Goal: Task Accomplishment & Management: Manage account settings

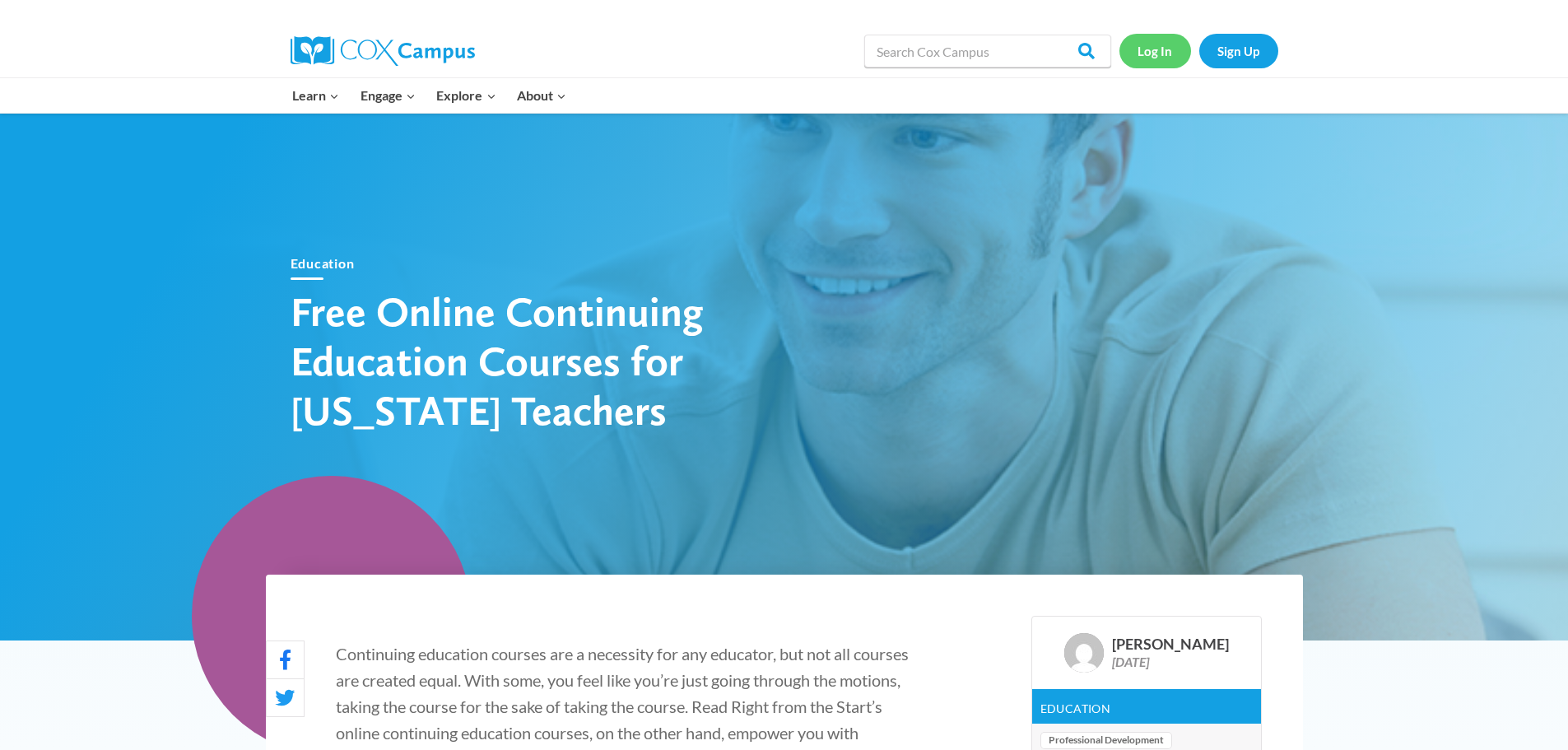
click at [1148, 59] on link "Log In" at bounding box center [1155, 50] width 71 height 34
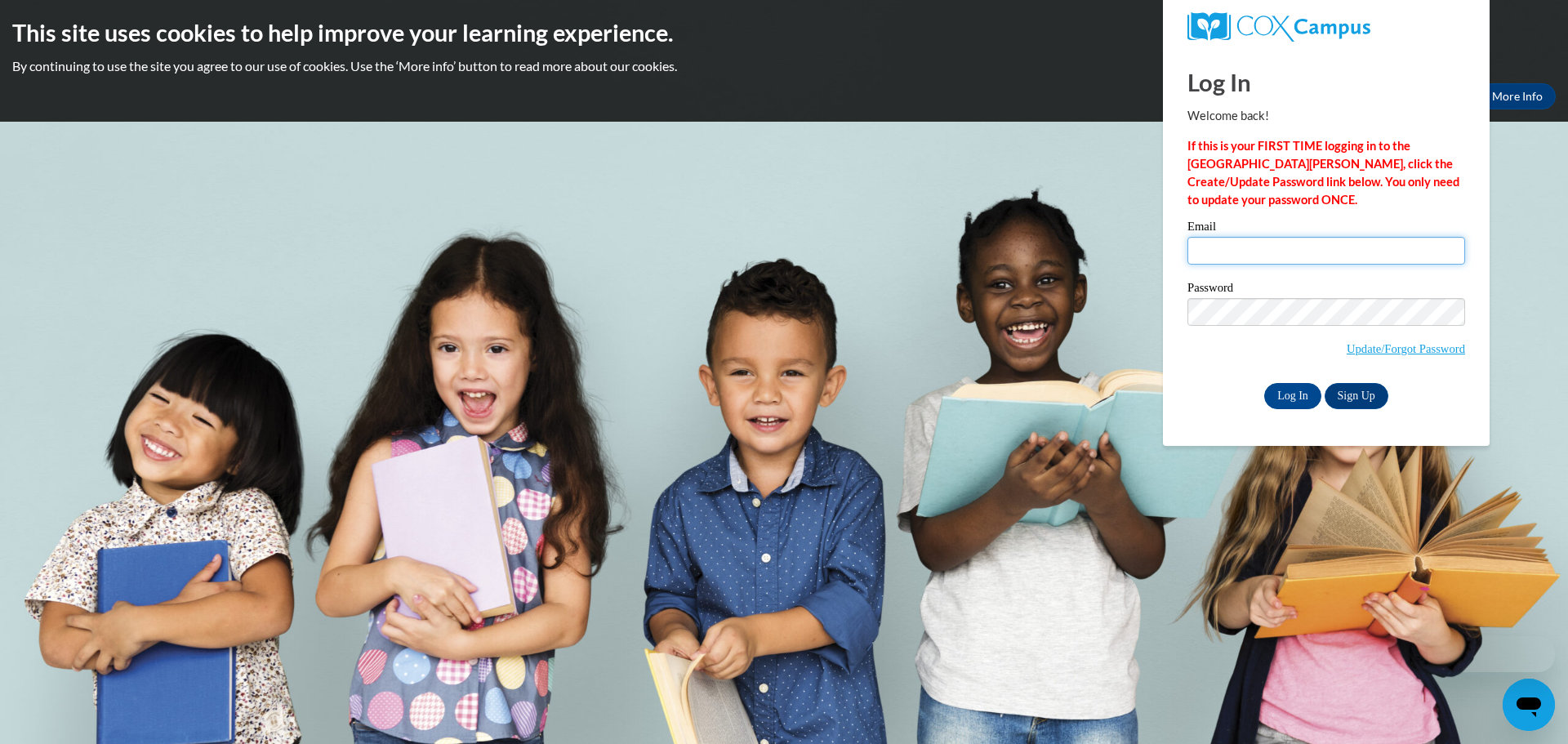
click at [1256, 257] on input "Email" at bounding box center [1326, 250] width 278 height 27
type input "[EMAIL_ADDRESS][DOMAIN_NAME]"
click at [1274, 400] on input "Log In" at bounding box center [1293, 396] width 58 height 26
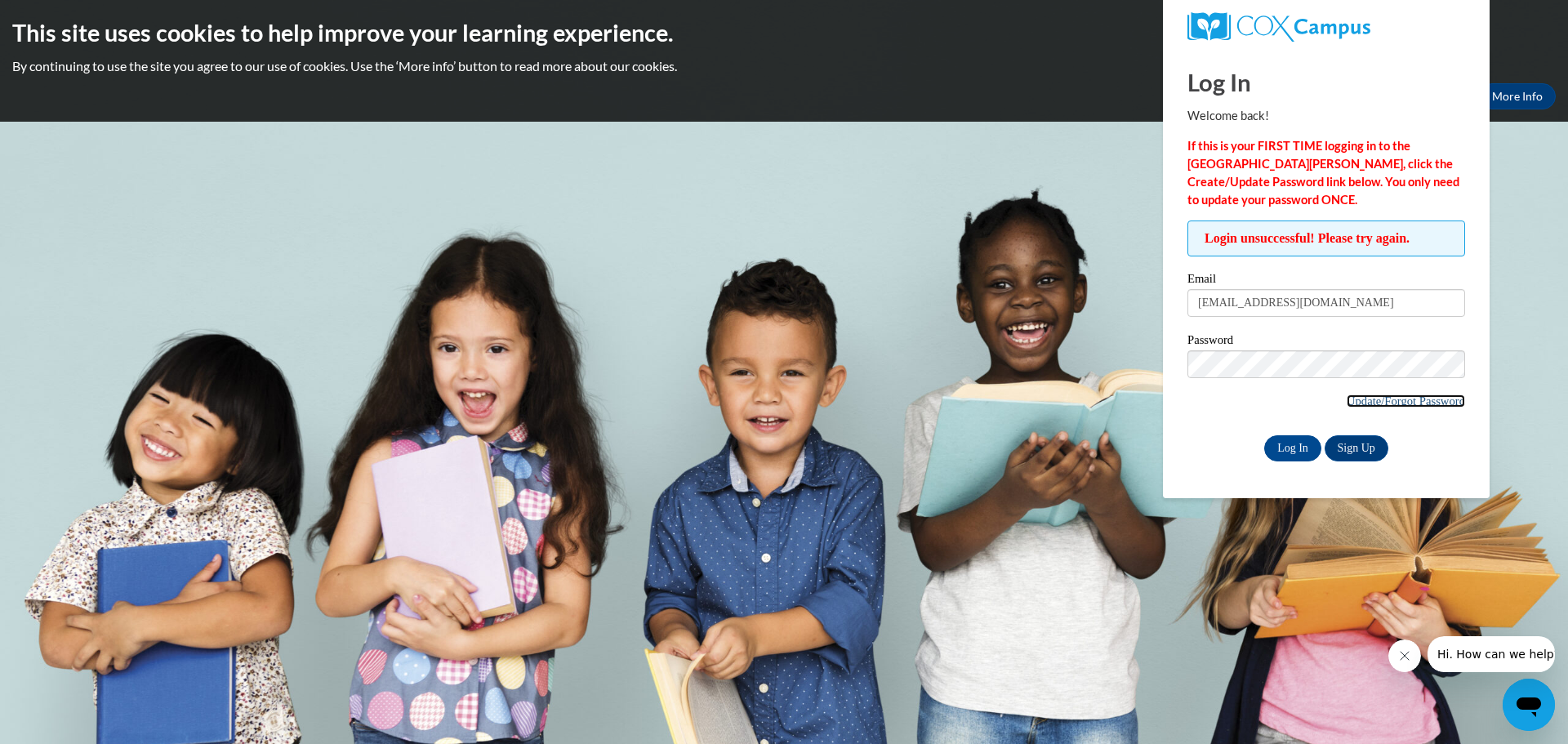
click at [1420, 401] on link "Update/Forgot Password" at bounding box center [1406, 401] width 118 height 13
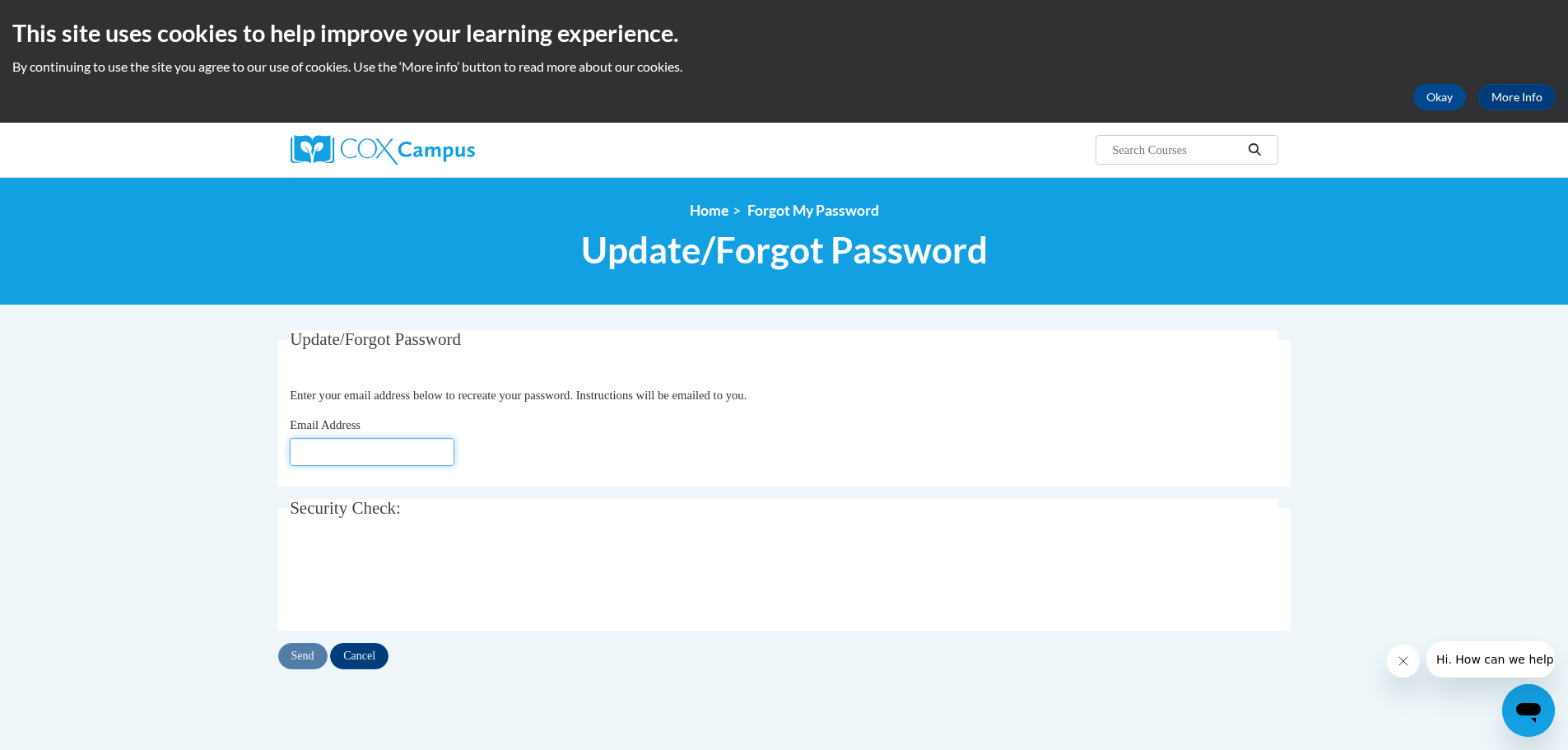
click at [330, 454] on input "Email Address" at bounding box center [372, 451] width 165 height 28
type input "[EMAIL_ADDRESS][DOMAIN_NAME]"
click at [310, 658] on input "Send" at bounding box center [302, 655] width 50 height 26
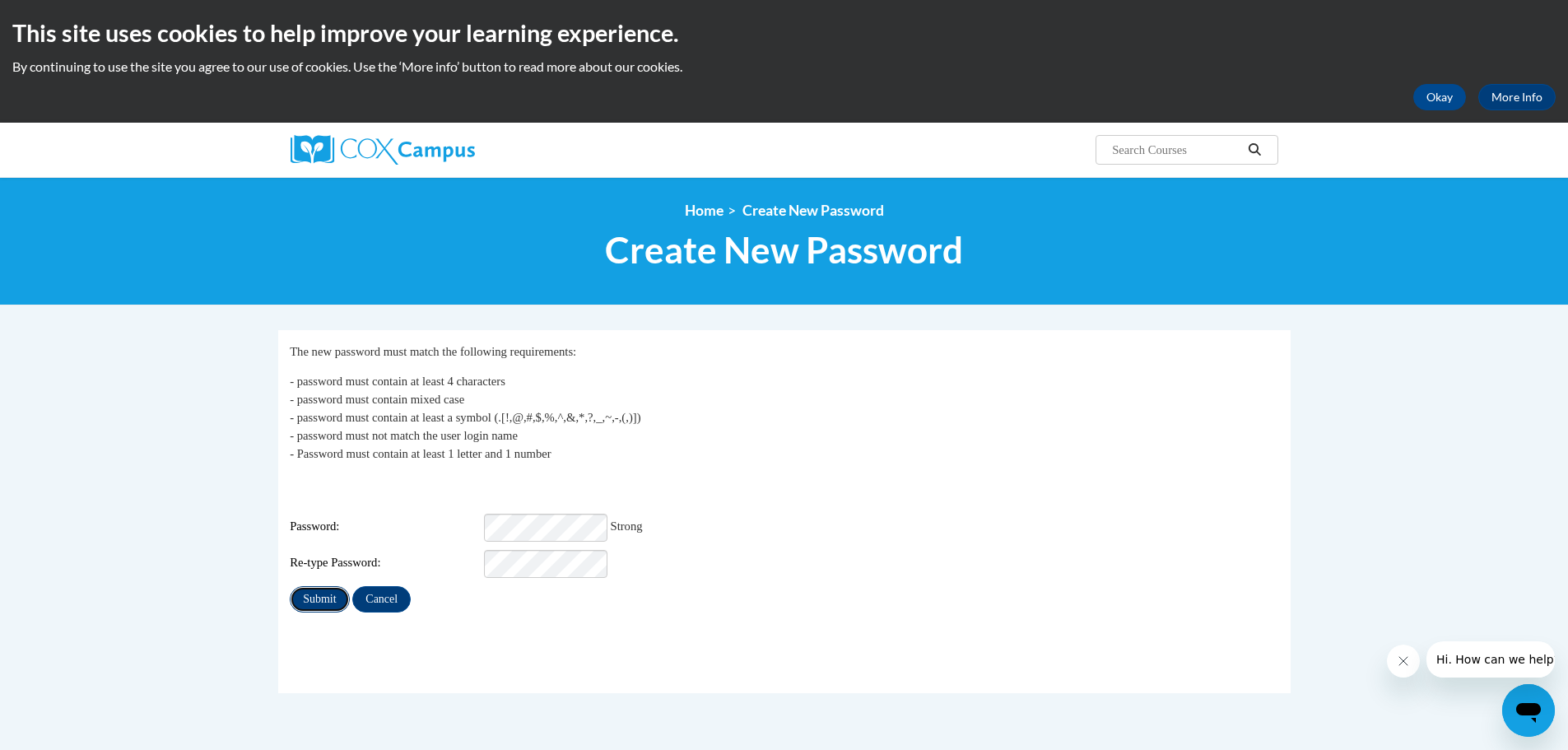
click at [326, 594] on input "Submit" at bounding box center [319, 599] width 60 height 26
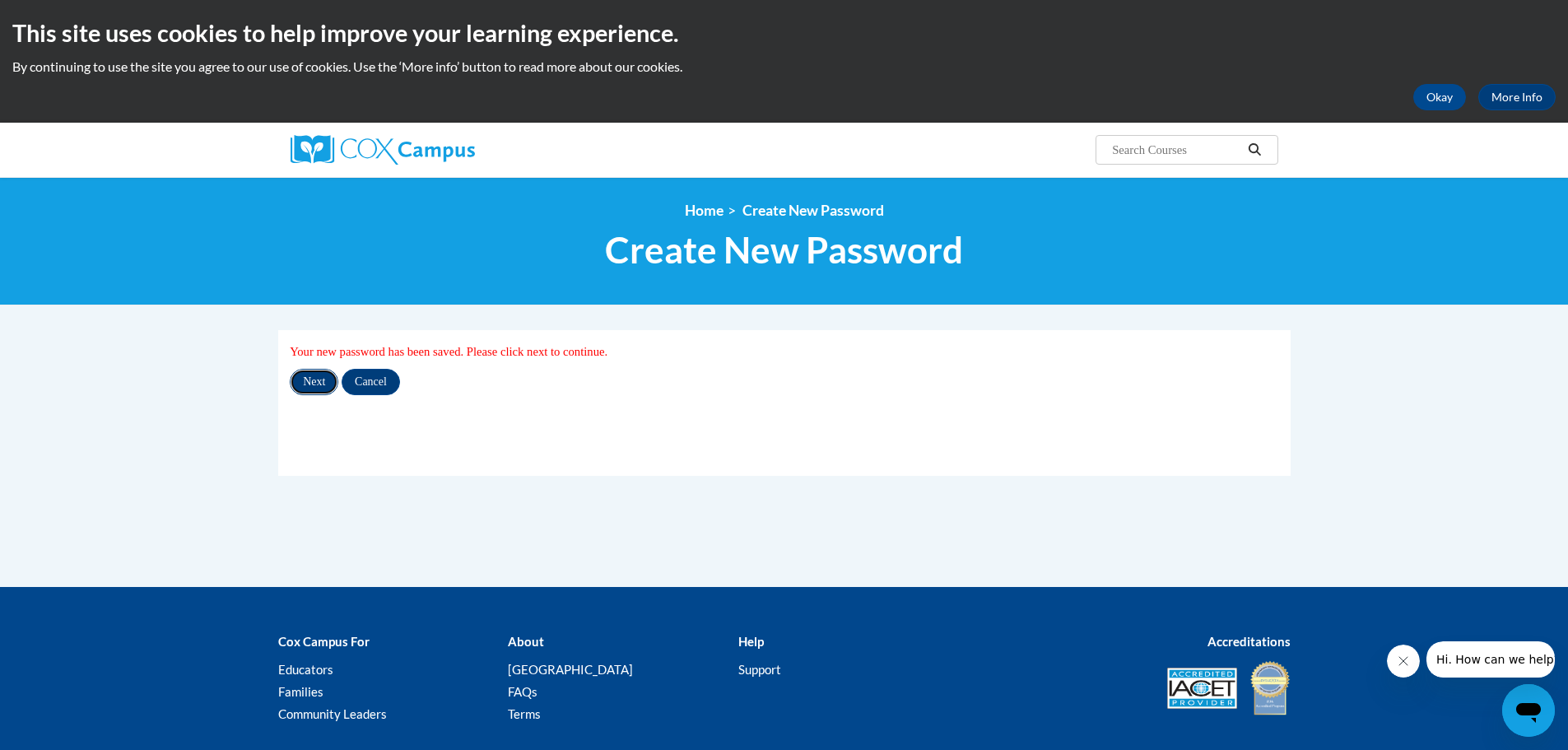
click at [325, 381] on input "Next" at bounding box center [314, 381] width 49 height 26
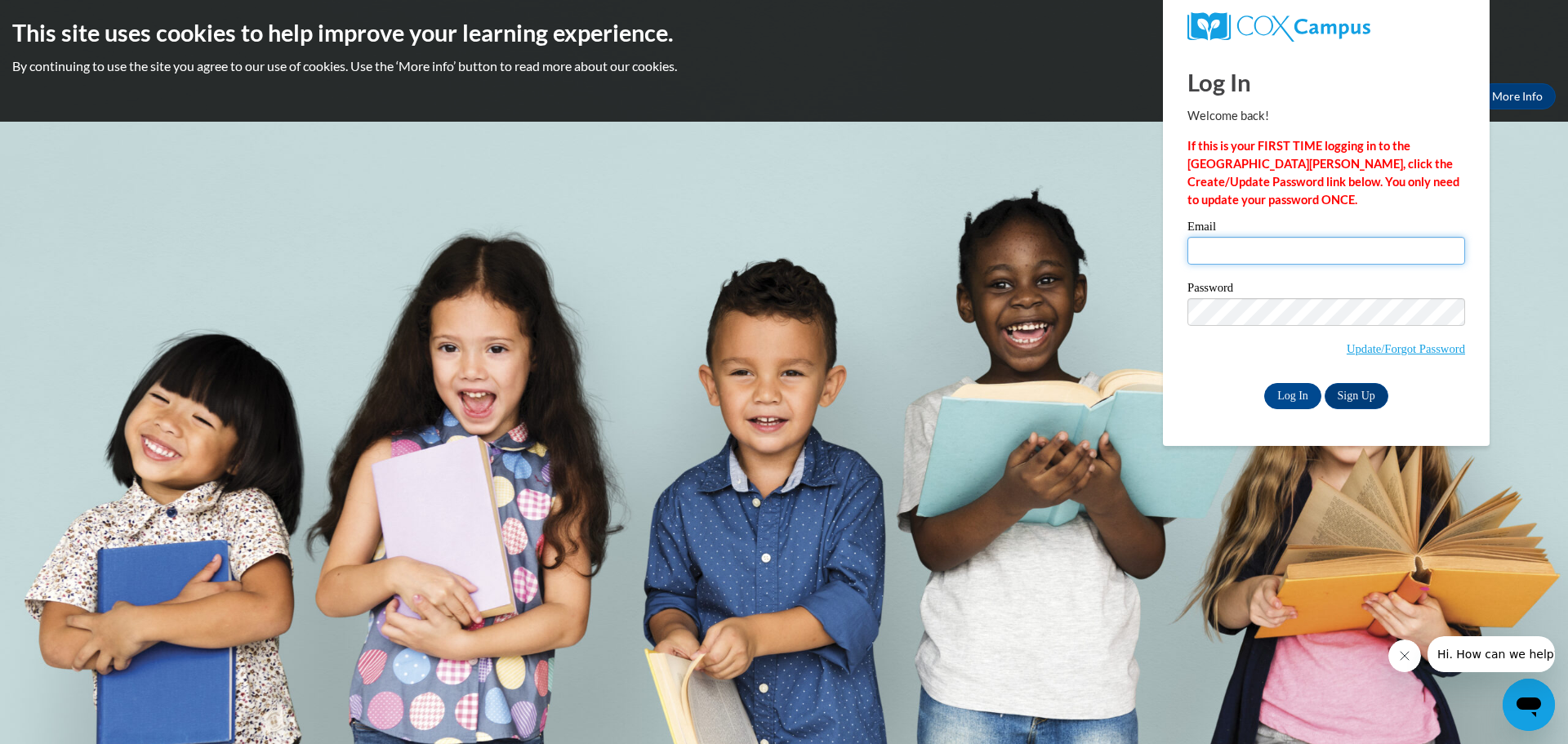
type input "hsprayberry@georgiachristian.org"
click at [1264, 254] on input "hsprayberry@georgiachristian.org" at bounding box center [1326, 250] width 278 height 27
click at [1290, 402] on input "Log In" at bounding box center [1293, 396] width 58 height 26
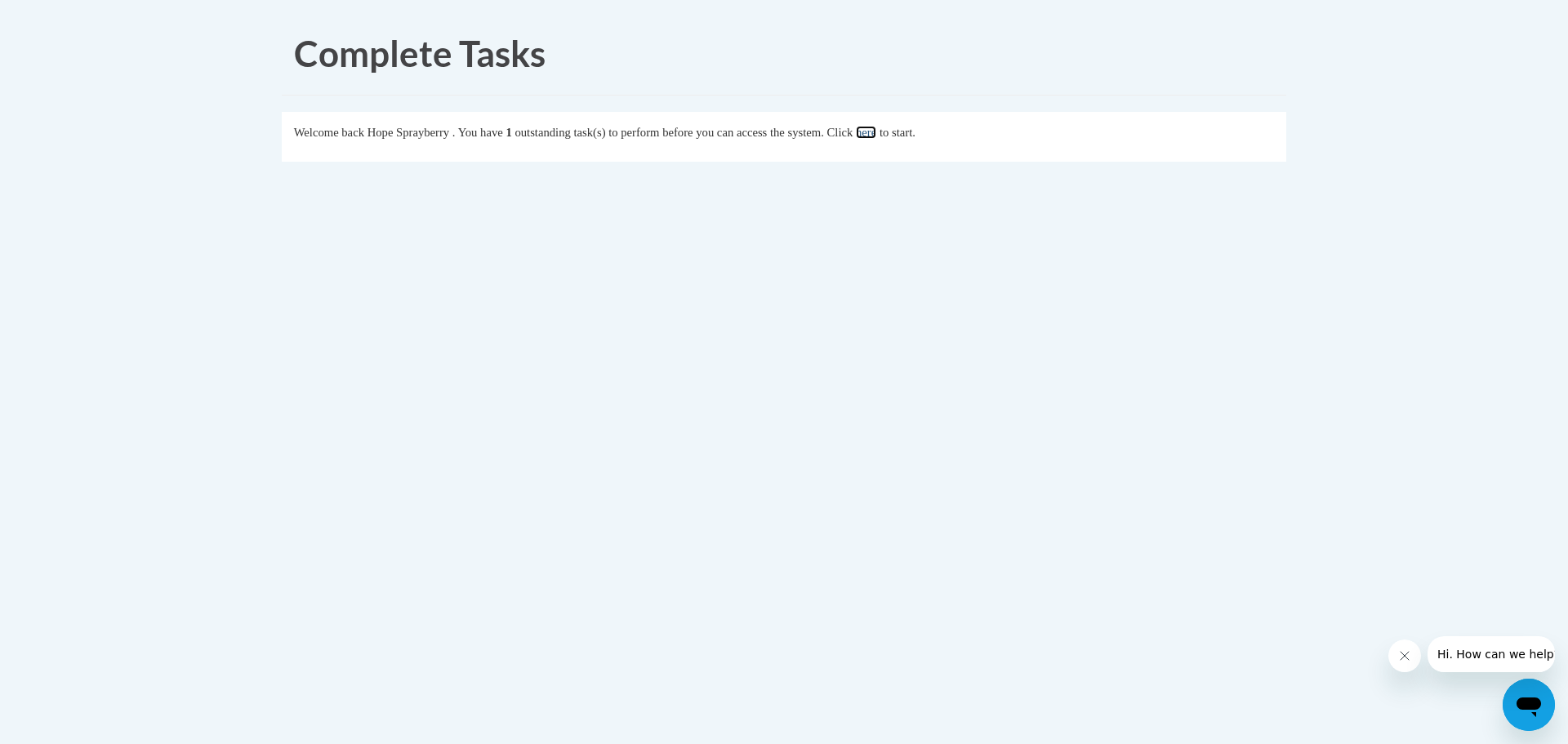
click at [876, 131] on link "here" at bounding box center [866, 132] width 20 height 13
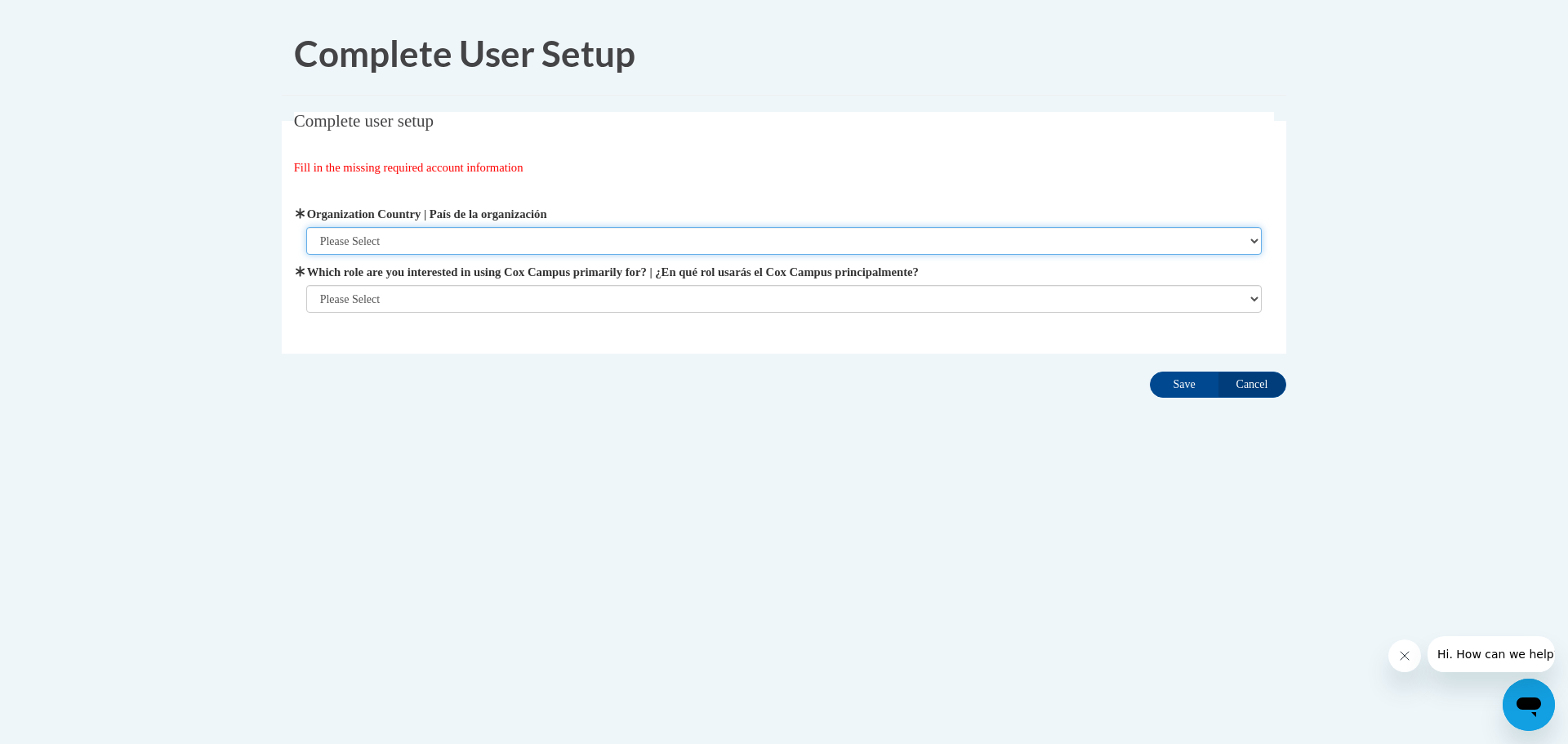
click at [607, 254] on select "Please Select United States | Estados Unidos Outside of the United States | Fue…" at bounding box center [784, 240] width 956 height 27
select select "ad49bcad-a171-4b2e-b99c-48b446064914"
click at [306, 227] on select "Please Select United States | Estados Unidos Outside of the United States | Fue…" at bounding box center [784, 240] width 956 height 27
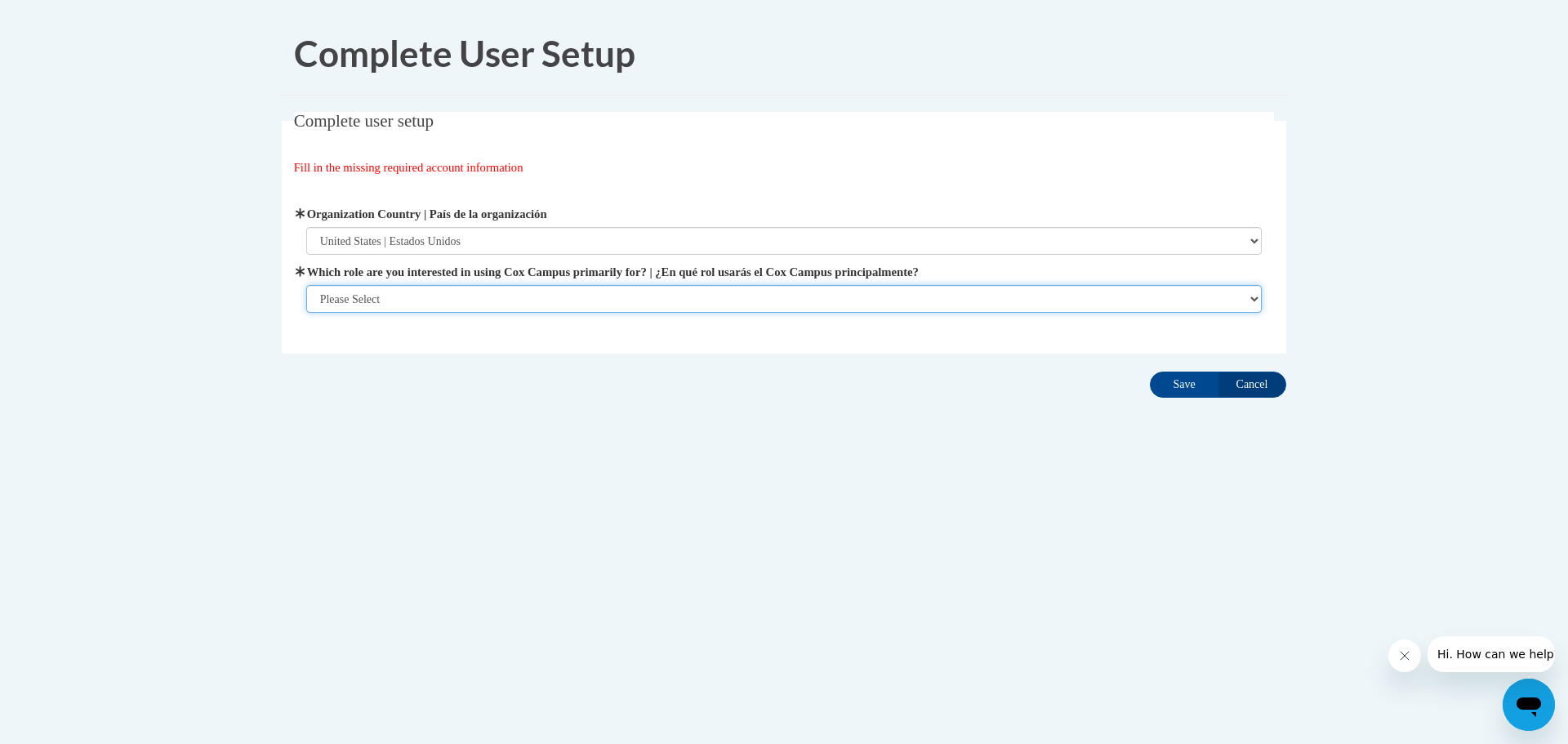
drag, startPoint x: 638, startPoint y: 301, endPoint x: 618, endPoint y: 380, distance: 81.5
click at [618, 380] on div "Complete user setup Fill in the missing required account information User Profi…" at bounding box center [784, 257] width 1029 height 292
select select "fbf2d438-af2f-41f8-98f1-81c410e29de3"
click at [306, 312] on select "Please Select College/University | Colegio/Universidad Community/Nonprofit Part…" at bounding box center [784, 298] width 956 height 27
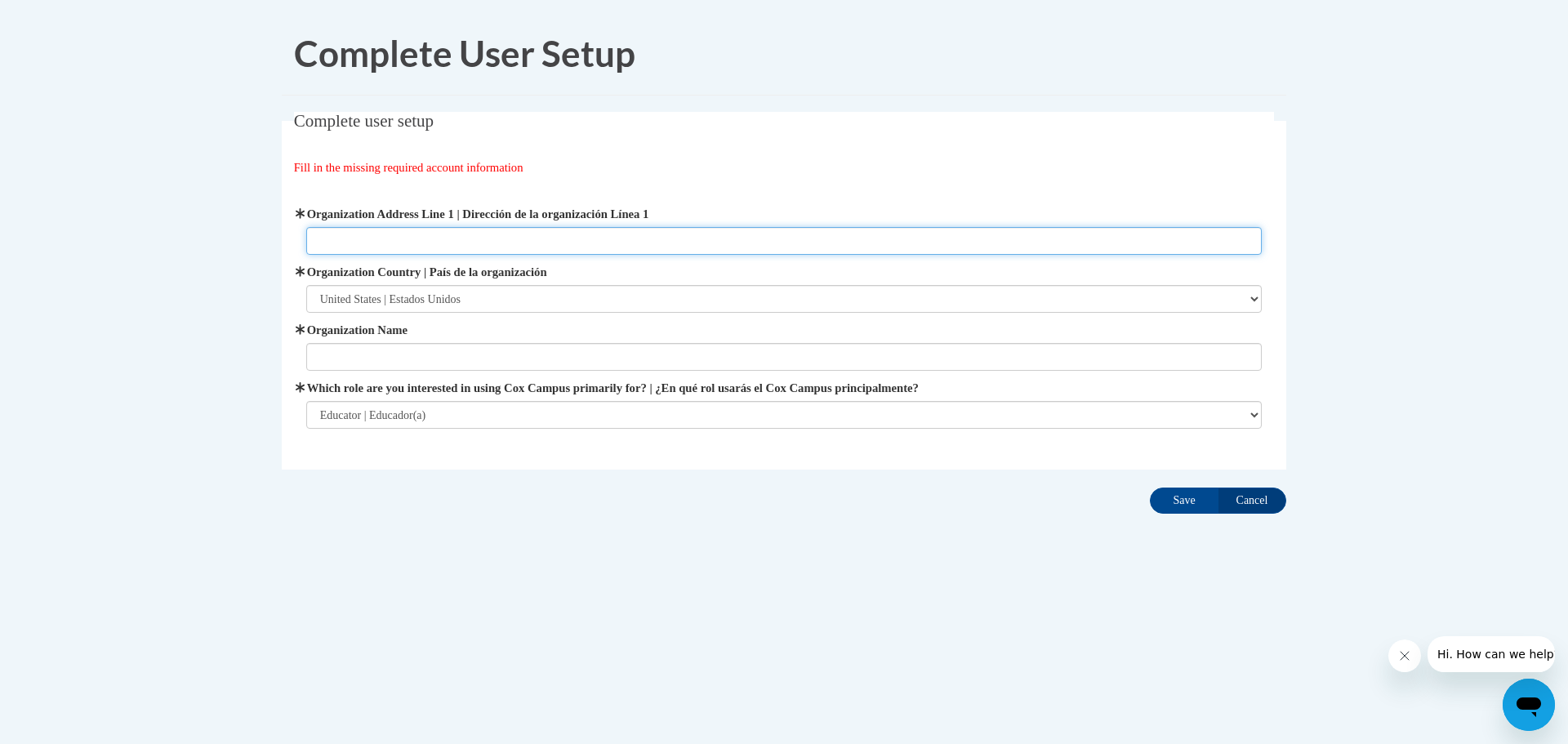
click at [587, 246] on input "Organization Address Line 1 | Dirección de la organización Línea 1" at bounding box center [784, 240] width 956 height 27
type input "4359 Dasher Road"
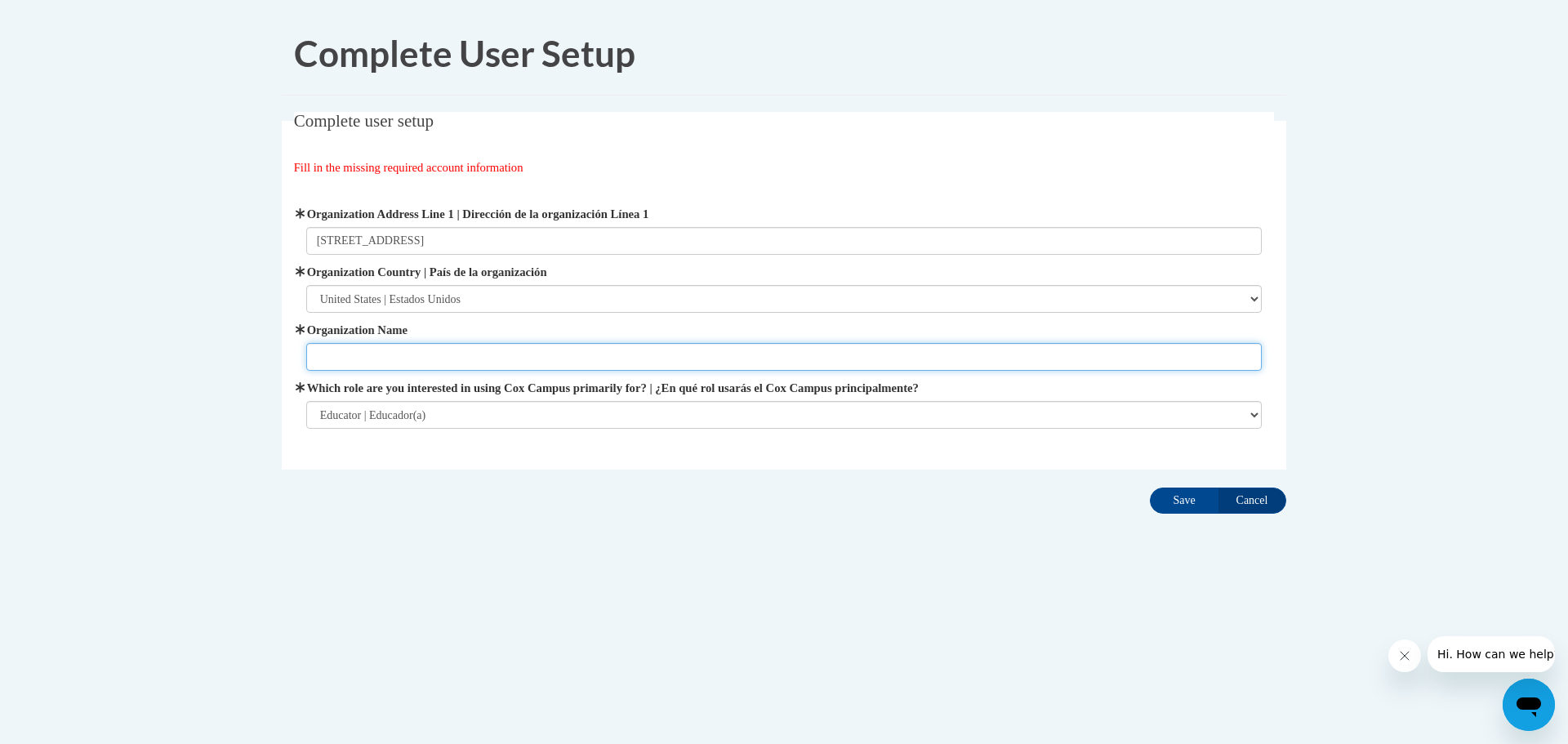
click at [461, 362] on input "Organization Name" at bounding box center [784, 357] width 956 height 27
type input "Georgia Christian School"
click at [1172, 506] on input "Save" at bounding box center [1185, 500] width 68 height 26
